Goal: Navigation & Orientation: Go to known website

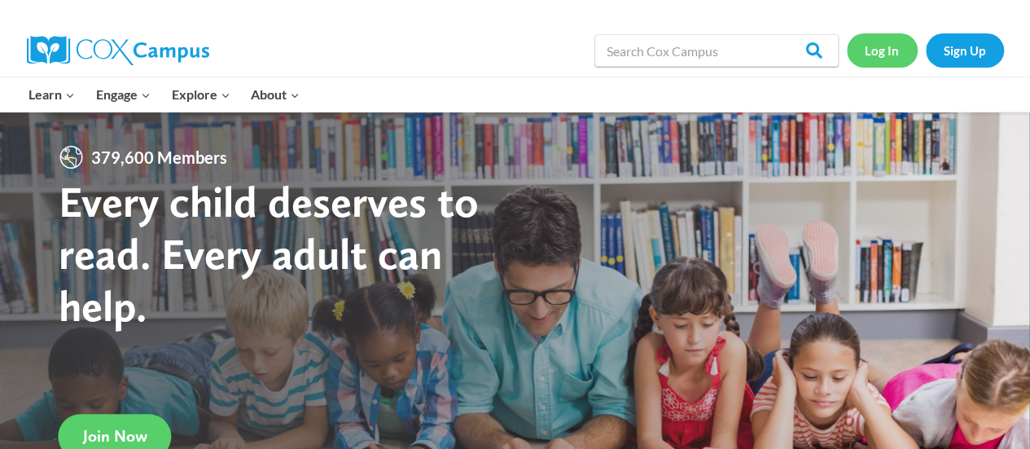
click at [880, 55] on link "Log In" at bounding box center [882, 49] width 71 height 33
click at [878, 48] on link "Log In" at bounding box center [882, 49] width 71 height 33
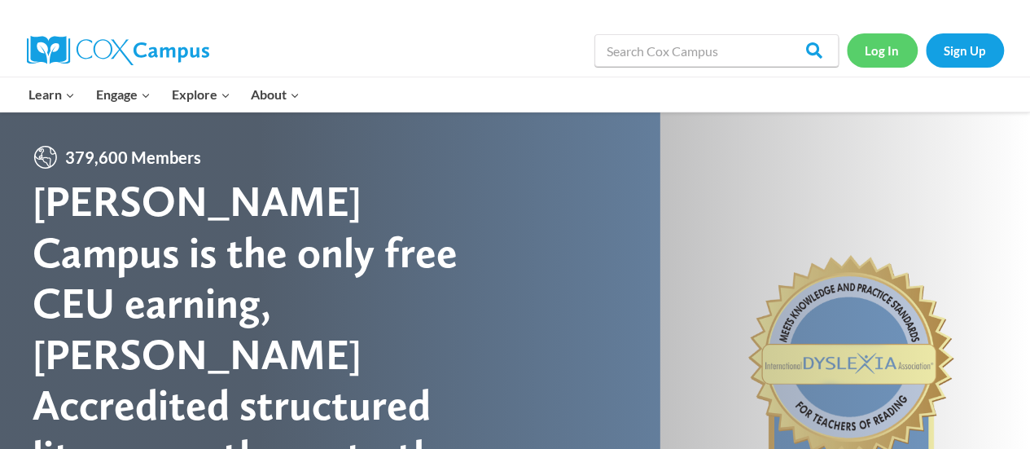
click at [878, 57] on link "Log In" at bounding box center [882, 49] width 71 height 33
